Goal: Task Accomplishment & Management: Manage account settings

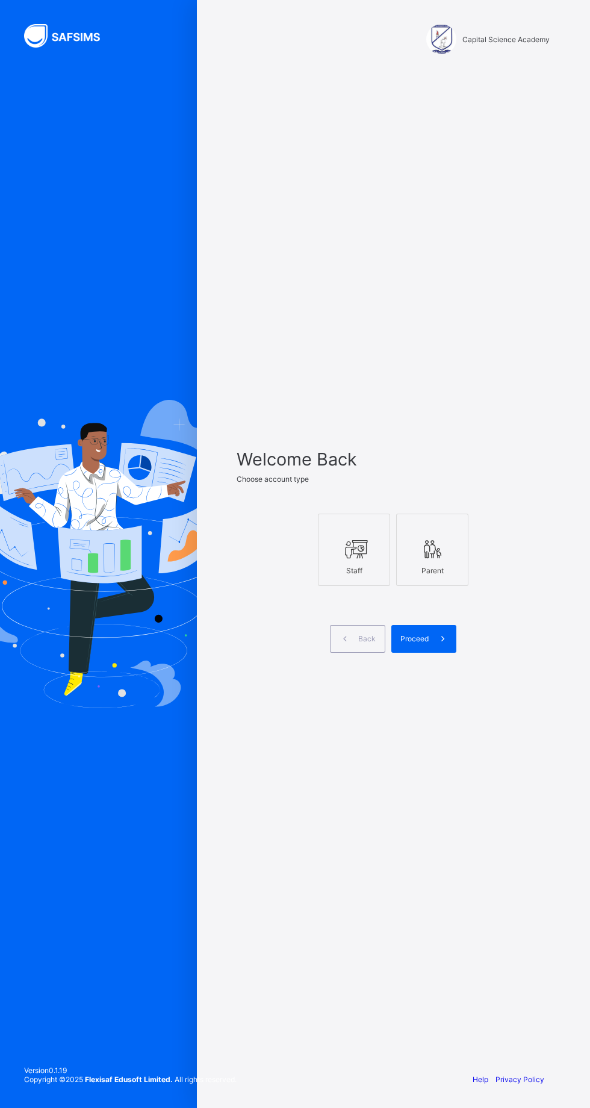
click at [370, 560] on div at bounding box center [354, 550] width 59 height 22
click at [437, 645] on icon at bounding box center [443, 638] width 13 height 11
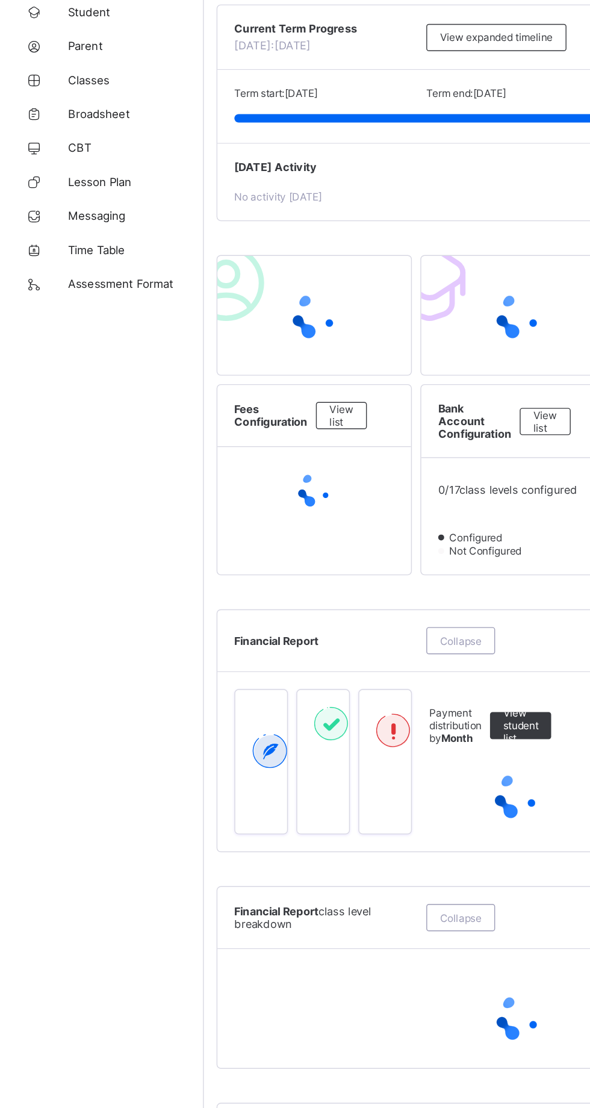
click at [73, 143] on span "Parent" at bounding box center [96, 145] width 96 height 10
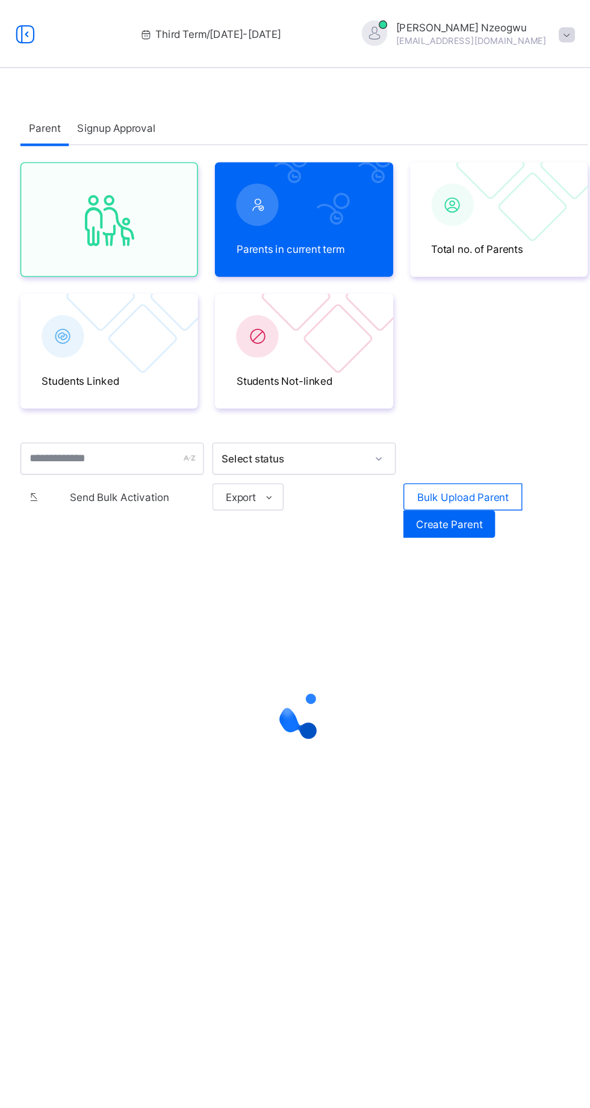
click at [238, 83] on div "Signup Approval" at bounding box center [234, 90] width 67 height 24
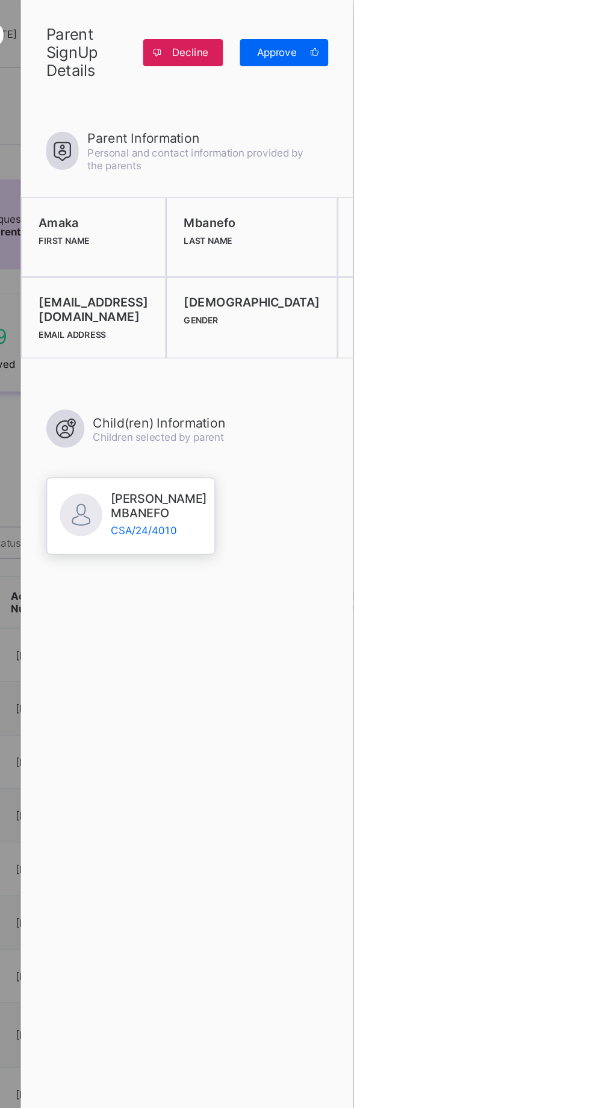
click at [567, 37] on icon at bounding box center [562, 37] width 9 height 8
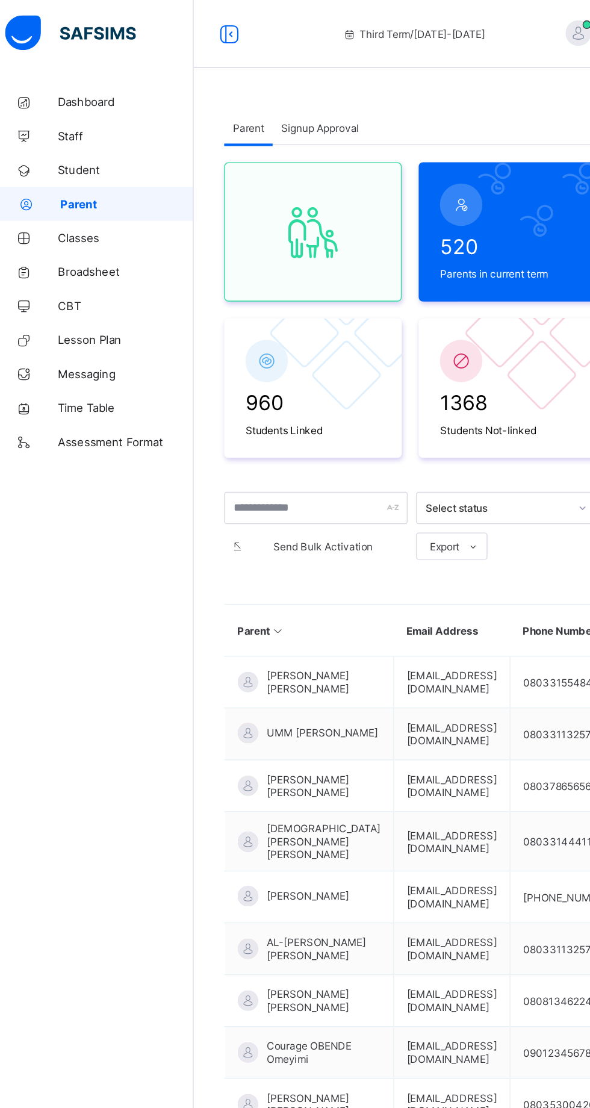
click at [234, 90] on span "Signup Approval" at bounding box center [234, 90] width 55 height 9
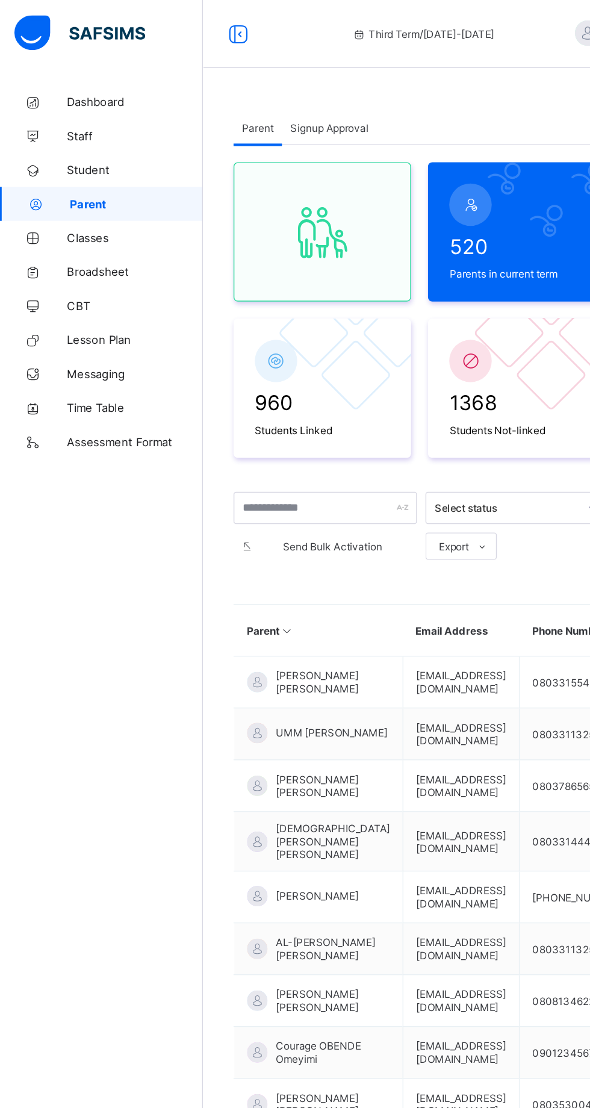
click at [239, 91] on span "Signup Approval" at bounding box center [234, 90] width 55 height 9
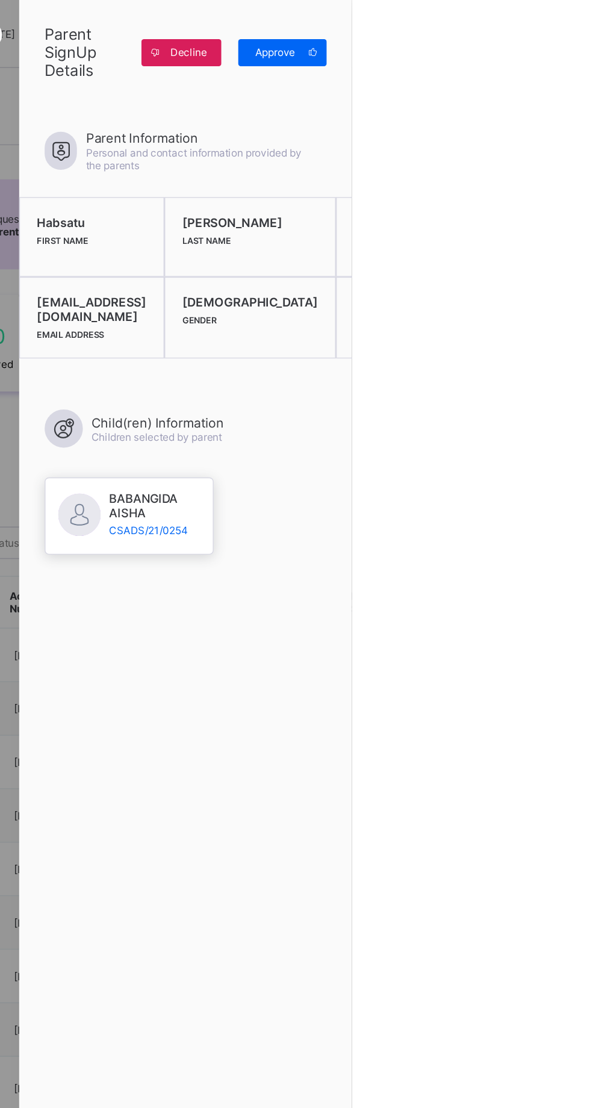
click at [567, 38] on icon at bounding box center [562, 37] width 9 height 8
